Goal: Check status

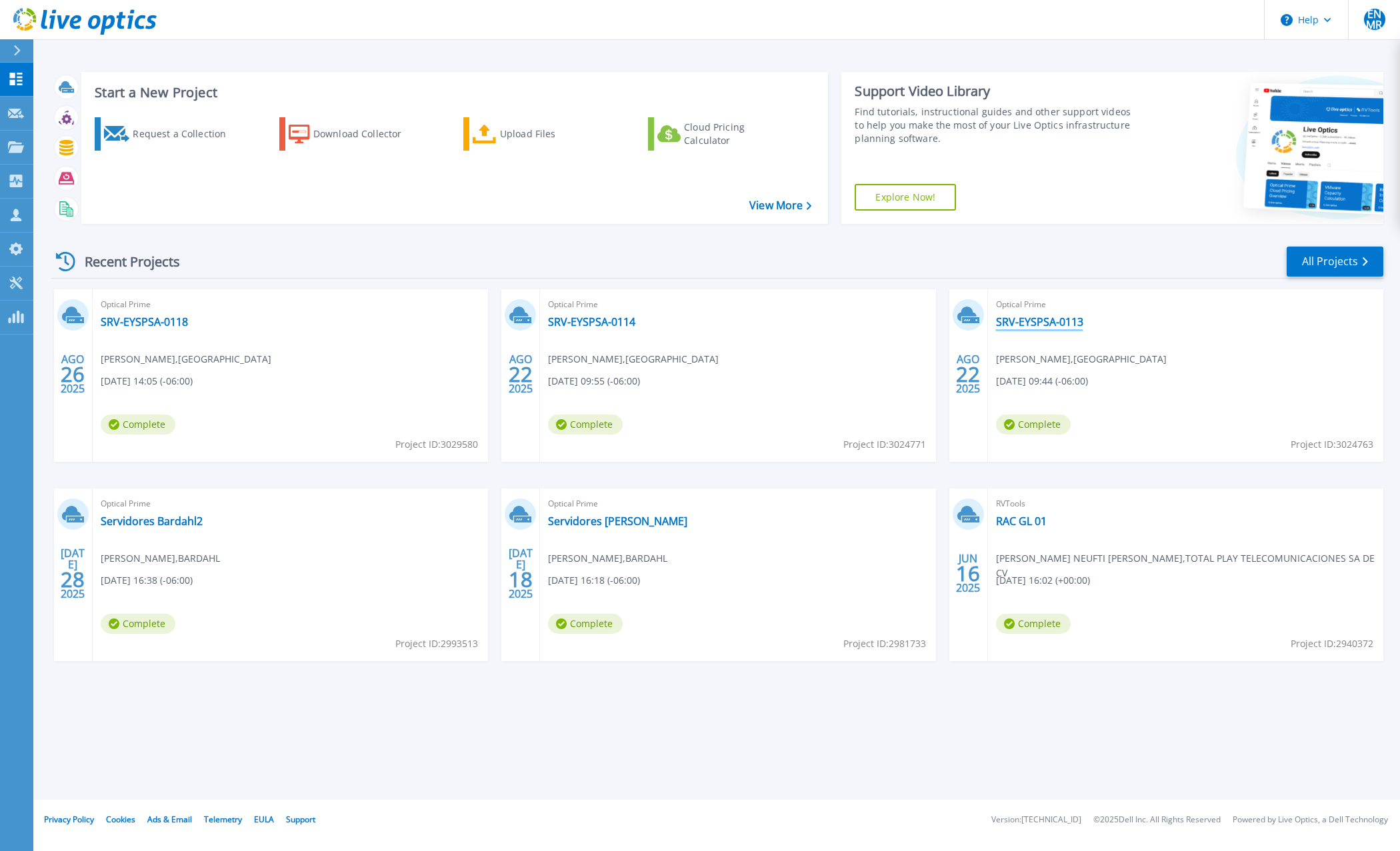
click at [1037, 321] on link "SRV-EYSPSA-0113" at bounding box center [1040, 321] width 87 height 13
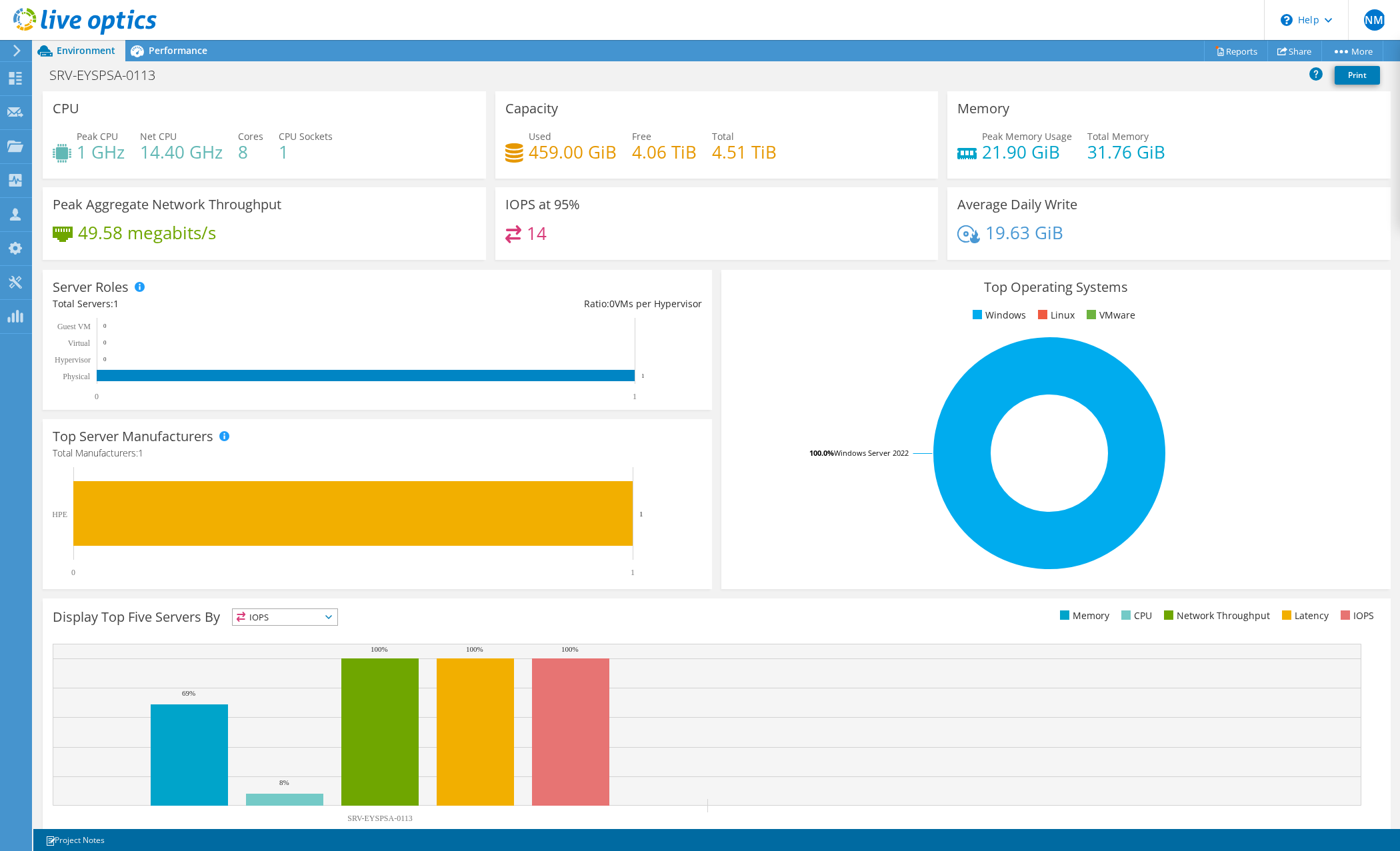
click at [1017, 147] on h4 "21.90 GiB" at bounding box center [1027, 152] width 90 height 15
